Goal: Find specific page/section

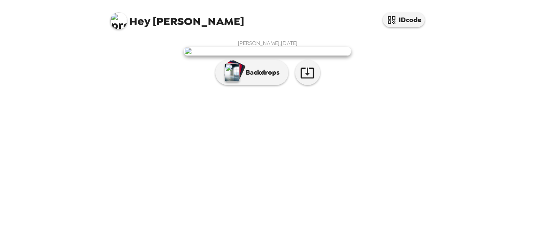
scroll to position [57, 0]
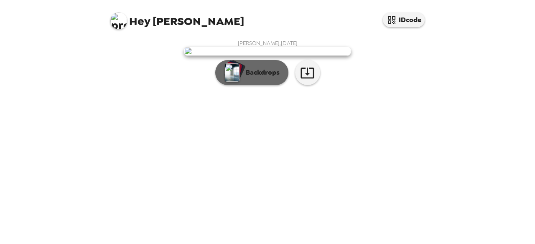
click at [274, 78] on p "Backdrops" at bounding box center [260, 73] width 38 height 10
